Goal: Transaction & Acquisition: Purchase product/service

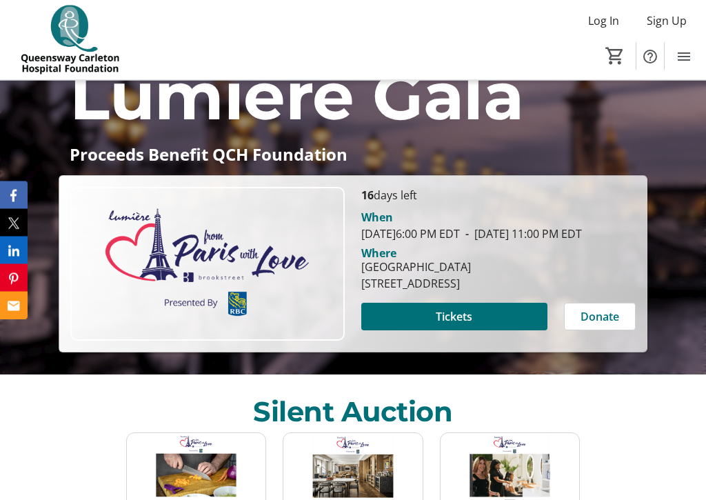
scroll to position [198, 0]
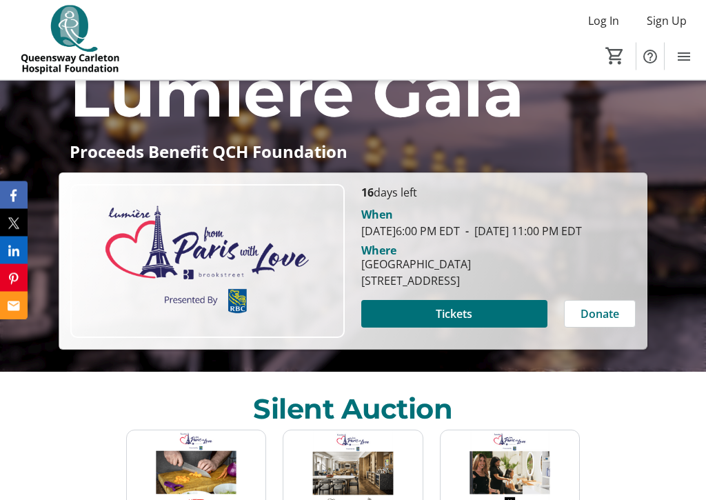
click at [495, 321] on span at bounding box center [455, 314] width 186 height 33
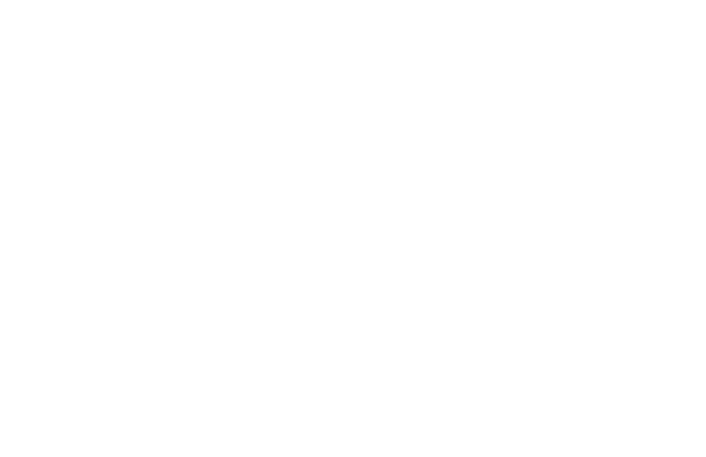
scroll to position [-32, 0]
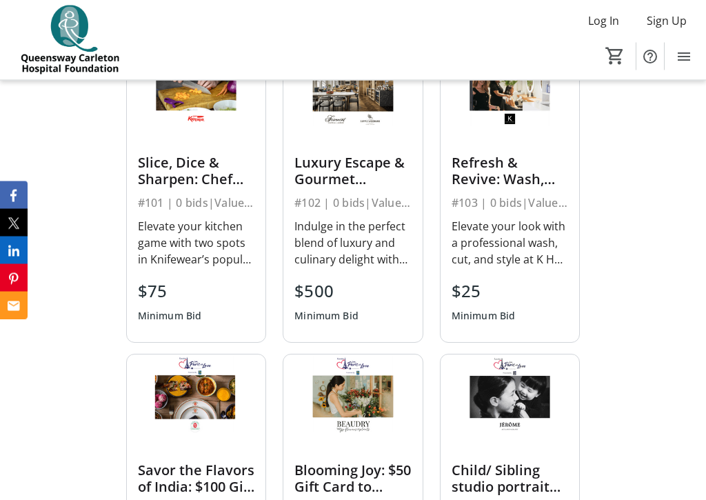
scroll to position [582, 0]
click at [531, 218] on div "Elevate your look with a professional wash, cut, and style at K Hair Lounge, [G…" at bounding box center [510, 243] width 117 height 50
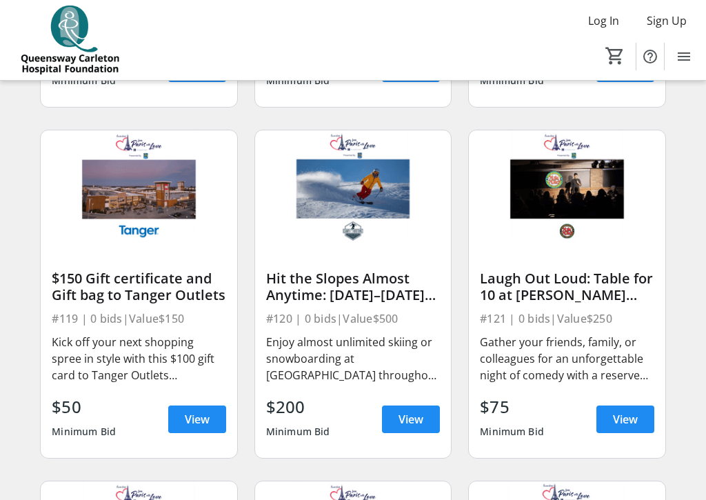
scroll to position [2177, 0]
